Goal: Information Seeking & Learning: Learn about a topic

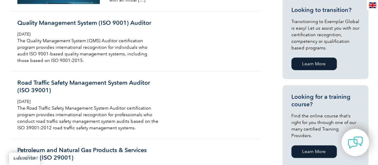
scroll to position [341, 0]
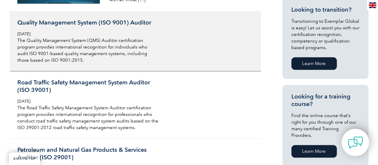
click at [93, 26] on div "Quality Management System (ISO 9001) Auditor Tuesday, December 21st, 2021 The Q…" at bounding box center [88, 41] width 142 height 45
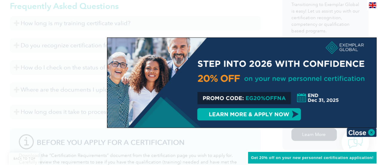
scroll to position [388, 0]
click at [370, 132] on img at bounding box center [361, 132] width 30 height 9
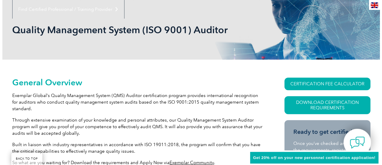
scroll to position [76, 0]
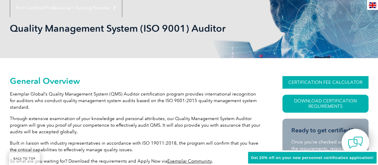
click at [307, 82] on link "CERTIFICATION FEE CALCULATOR" at bounding box center [325, 82] width 86 height 13
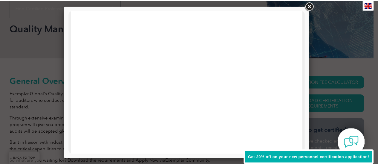
scroll to position [167, 0]
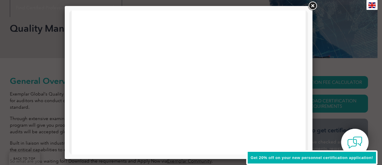
click at [314, 7] on link at bounding box center [312, 6] width 11 height 11
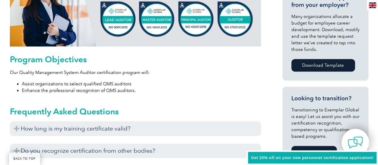
scroll to position [299, 0]
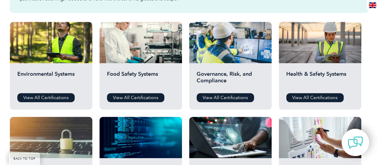
scroll to position [205, 0]
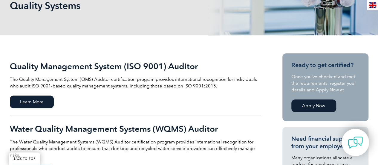
scroll to position [98, 0]
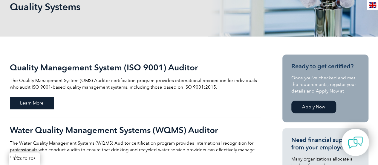
click at [43, 99] on span "Learn More" at bounding box center [32, 102] width 44 height 13
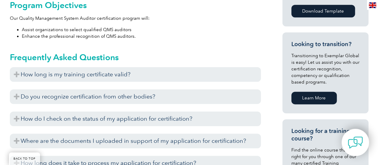
scroll to position [339, 0]
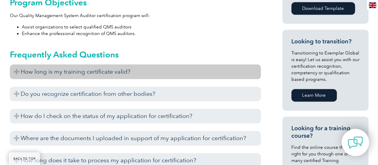
click at [86, 69] on h3 "How long is my training certificate valid?" at bounding box center [135, 71] width 251 height 15
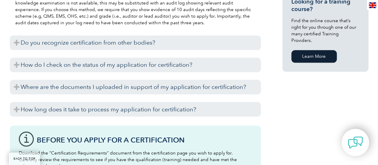
scroll to position [466, 0]
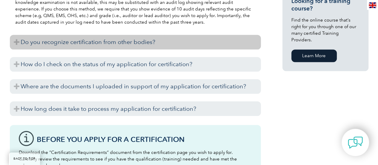
click at [94, 44] on h3 "Do you recognize certification from other bodies?" at bounding box center [135, 42] width 251 height 15
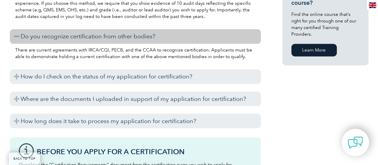
scroll to position [472, 0]
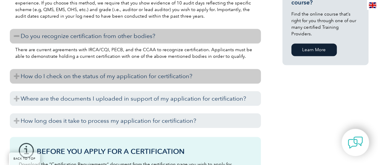
click at [199, 80] on h3 "How do I check on the status of my application for certification?" at bounding box center [135, 76] width 251 height 15
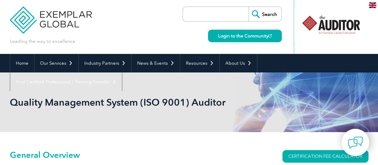
scroll to position [0, 0]
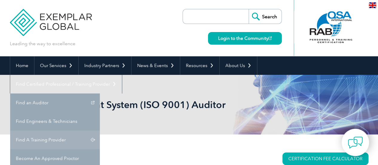
click at [100, 130] on link "Find A Training Provider" at bounding box center [55, 139] width 90 height 19
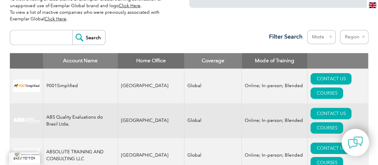
scroll to position [212, 0]
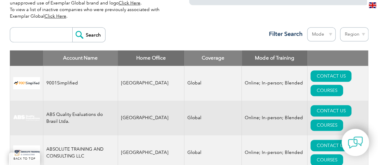
click at [35, 30] on input "search" at bounding box center [42, 34] width 59 height 14
type input "bilal"
click at [72, 27] on input "Search" at bounding box center [88, 34] width 33 height 14
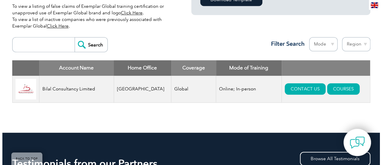
scroll to position [204, 0]
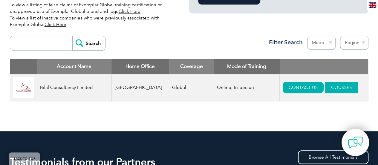
click at [325, 88] on link "COURSES" at bounding box center [341, 87] width 33 height 11
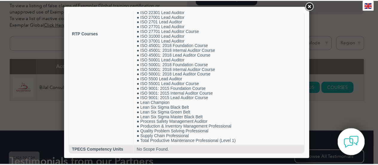
scroll to position [0, 0]
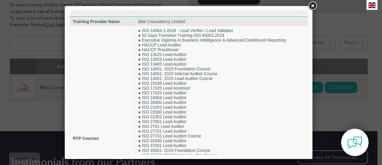
click at [313, 7] on link at bounding box center [312, 6] width 11 height 11
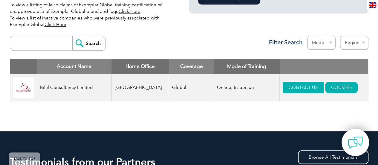
click at [289, 87] on link "CONTACT US" at bounding box center [303, 87] width 41 height 11
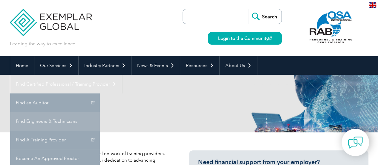
click at [100, 112] on link "Find Engineers & Technicians" at bounding box center [55, 121] width 90 height 19
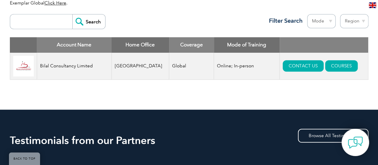
scroll to position [226, 0]
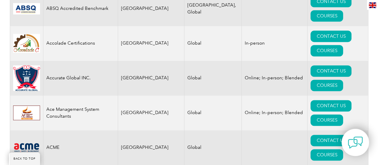
scroll to position [391, 0]
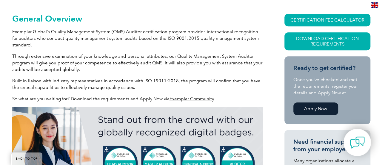
scroll to position [139, 0]
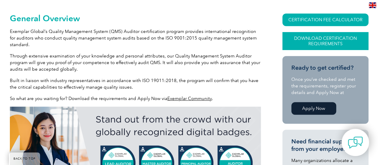
click at [331, 38] on link "Download Certification Requirements" at bounding box center [325, 41] width 86 height 18
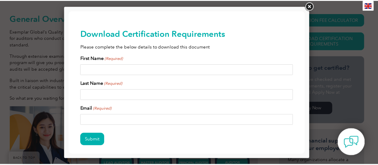
scroll to position [27, 0]
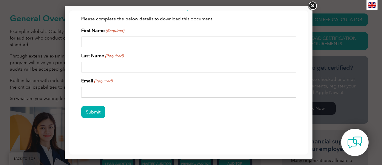
click at [311, 8] on link at bounding box center [312, 6] width 11 height 11
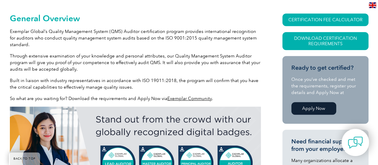
click at [316, 103] on link "Apply Now" at bounding box center [313, 108] width 45 height 13
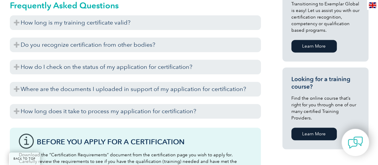
scroll to position [385, 0]
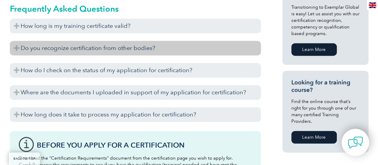
click at [93, 50] on h3 "Do you recognize certification from other bodies?" at bounding box center [135, 48] width 251 height 15
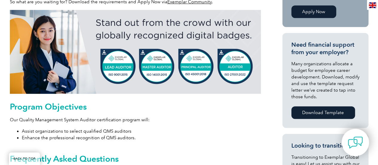
scroll to position [234, 0]
